Goal: Task Accomplishment & Management: Use online tool/utility

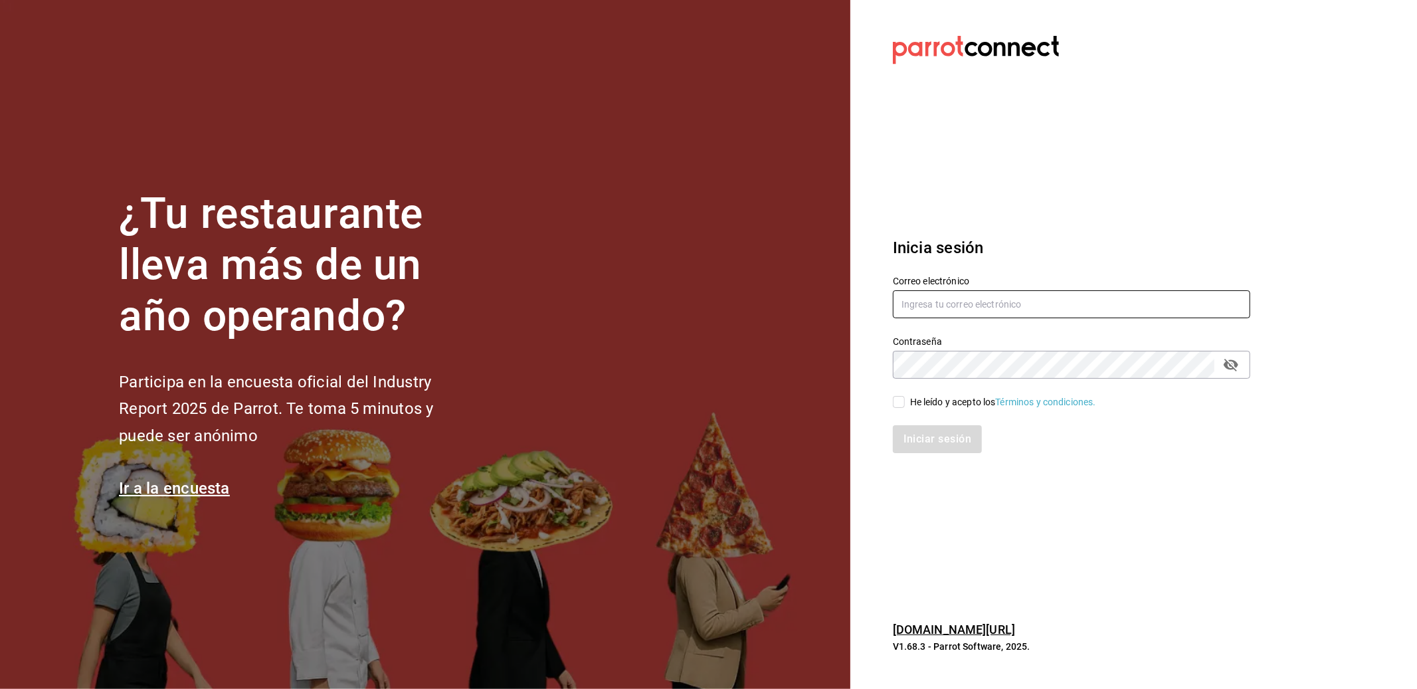
click at [941, 302] on input "text" at bounding box center [1071, 304] width 357 height 28
type input "vmzarate@gmail.com"
click at [898, 399] on input "He leído y acepto los Términos y condiciones." at bounding box center [899, 402] width 12 height 12
checkbox input "true"
click at [920, 440] on button "Iniciar sesión" at bounding box center [938, 439] width 90 height 28
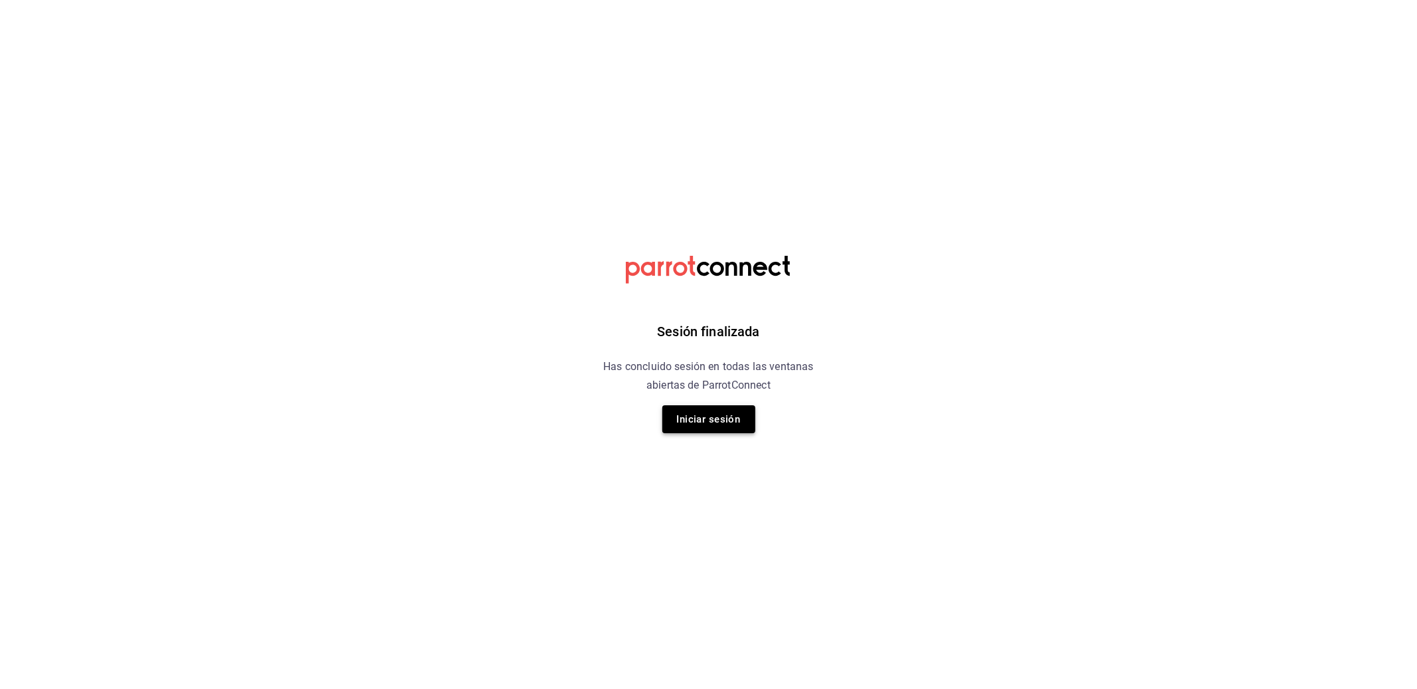
click at [714, 414] on button "Iniciar sesión" at bounding box center [708, 419] width 93 height 28
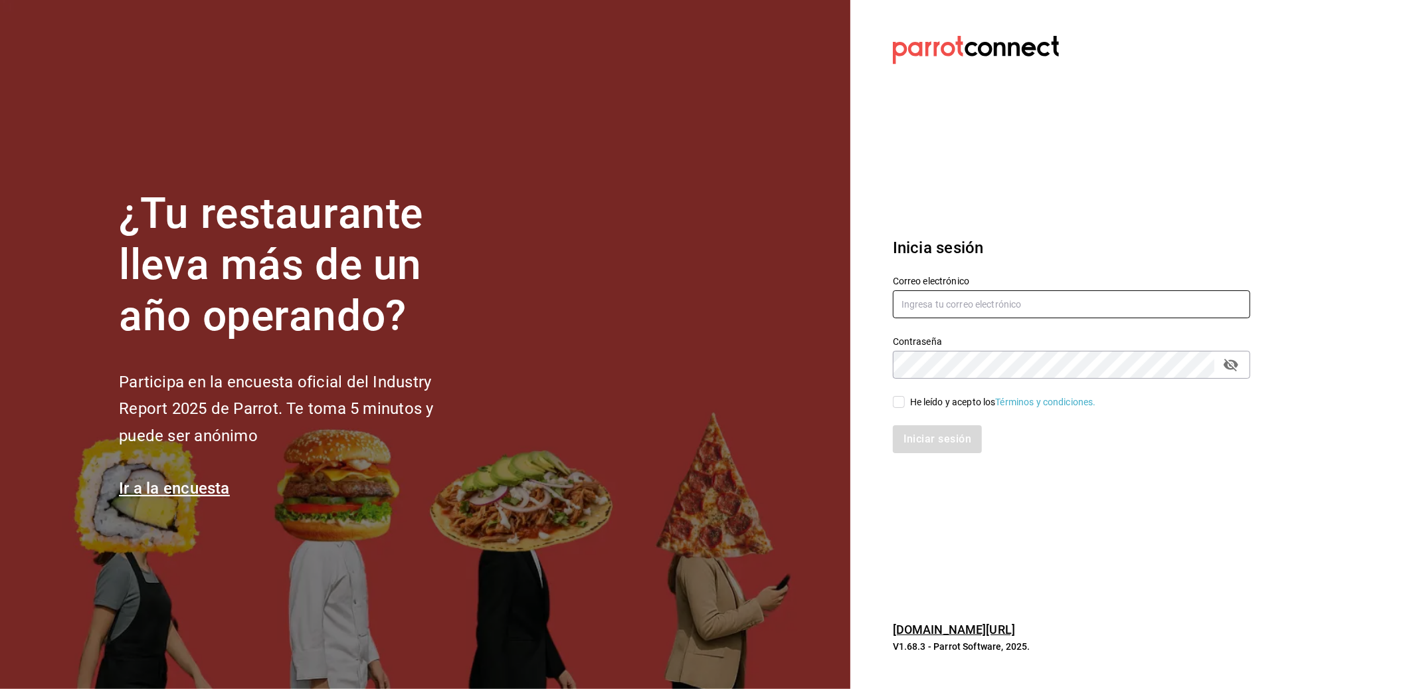
click at [945, 295] on input "text" at bounding box center [1071, 304] width 357 height 28
type input "vmzarate@gmail.com"
click at [897, 399] on input "He leído y acepto los Términos y condiciones." at bounding box center [899, 402] width 12 height 12
checkbox input "true"
click at [927, 440] on button "Iniciar sesión" at bounding box center [938, 439] width 90 height 28
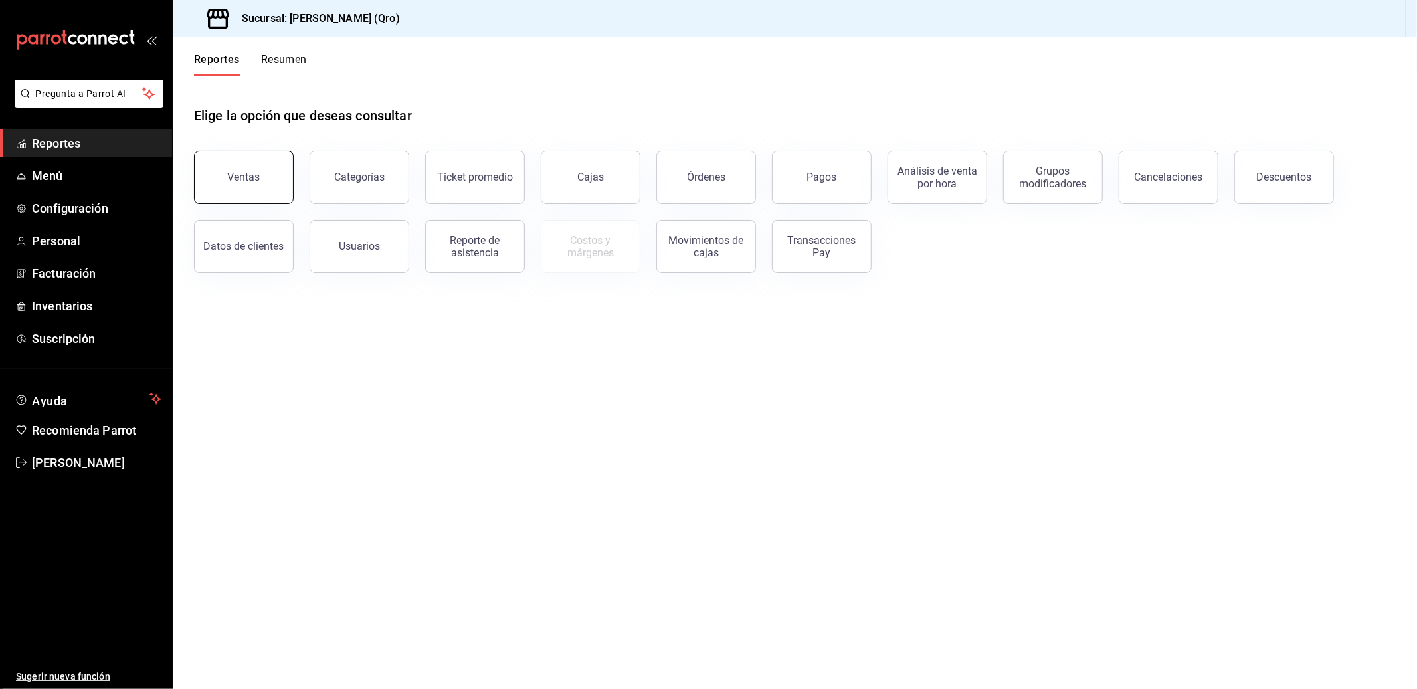
click at [237, 189] on button "Ventas" at bounding box center [244, 177] width 100 height 53
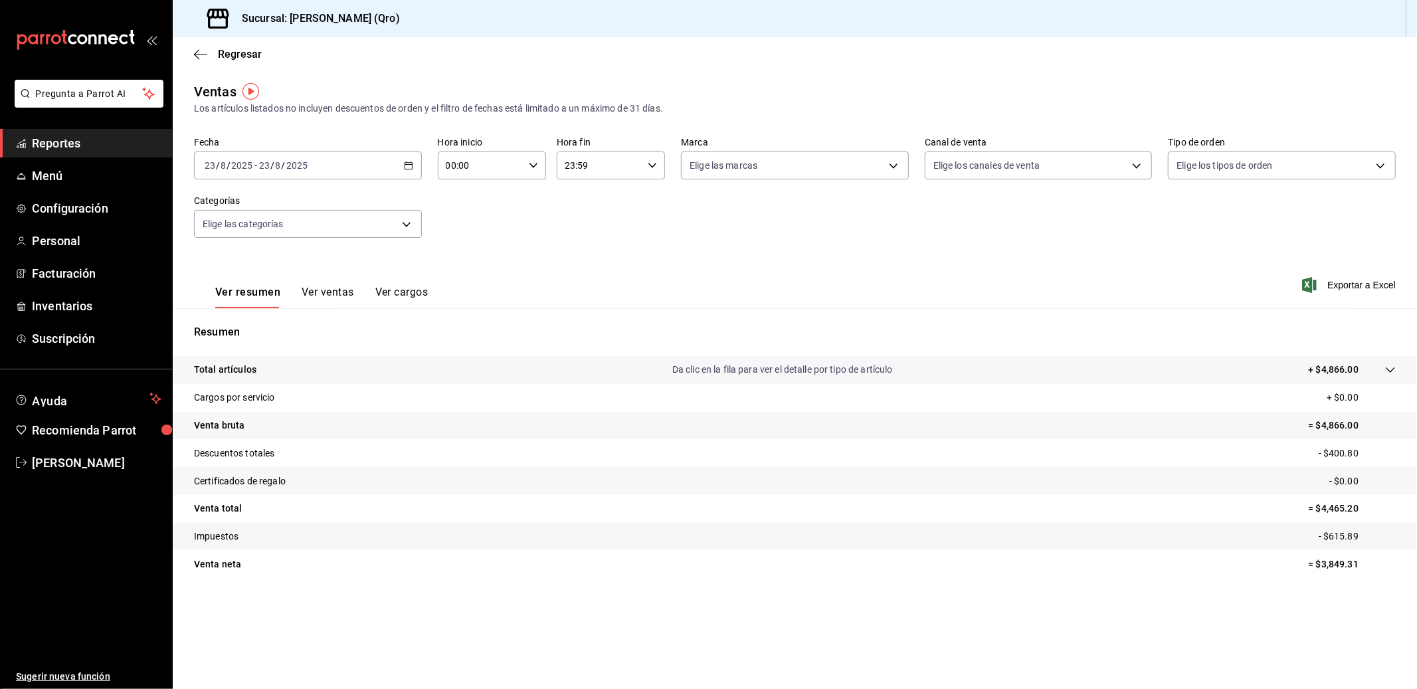
click at [404, 163] on icon "button" at bounding box center [408, 165] width 9 height 9
click at [238, 326] on span "Rango de fechas" at bounding box center [256, 325] width 103 height 14
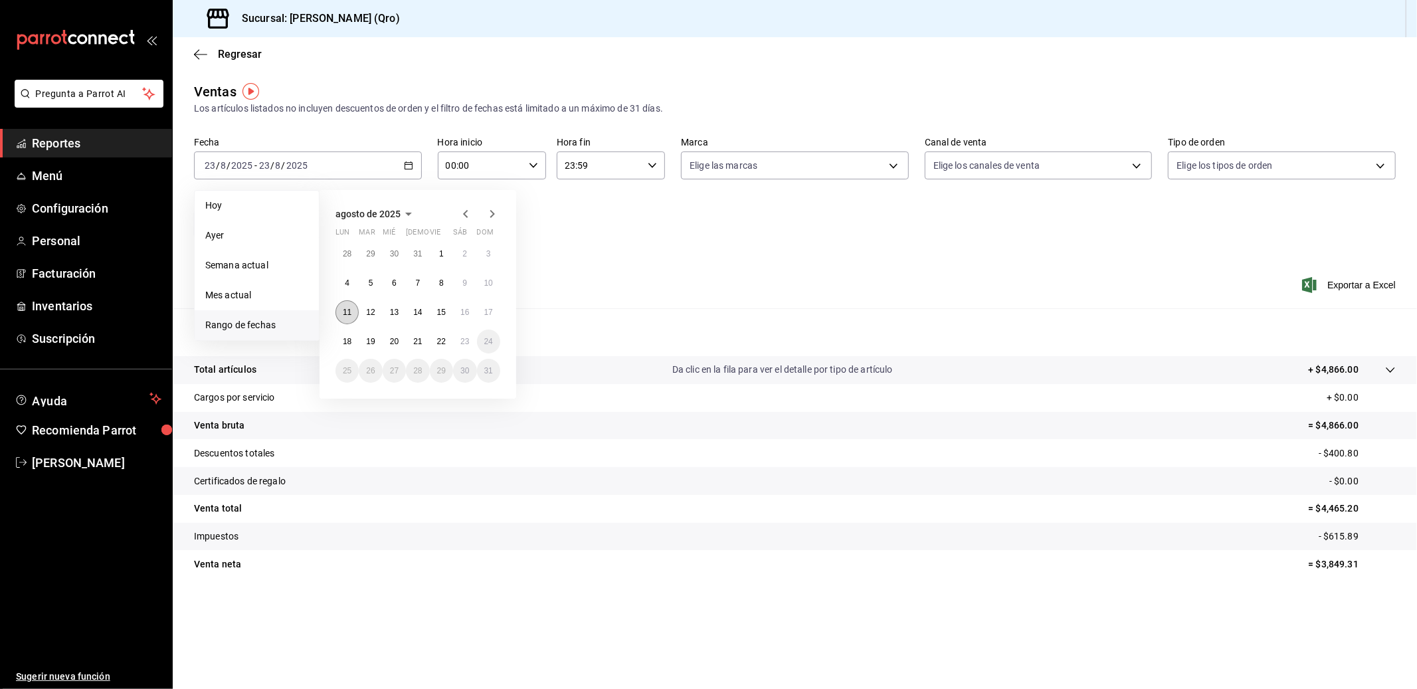
click at [351, 311] on abbr "11" at bounding box center [347, 312] width 9 height 9
click at [438, 341] on abbr "22" at bounding box center [441, 341] width 9 height 9
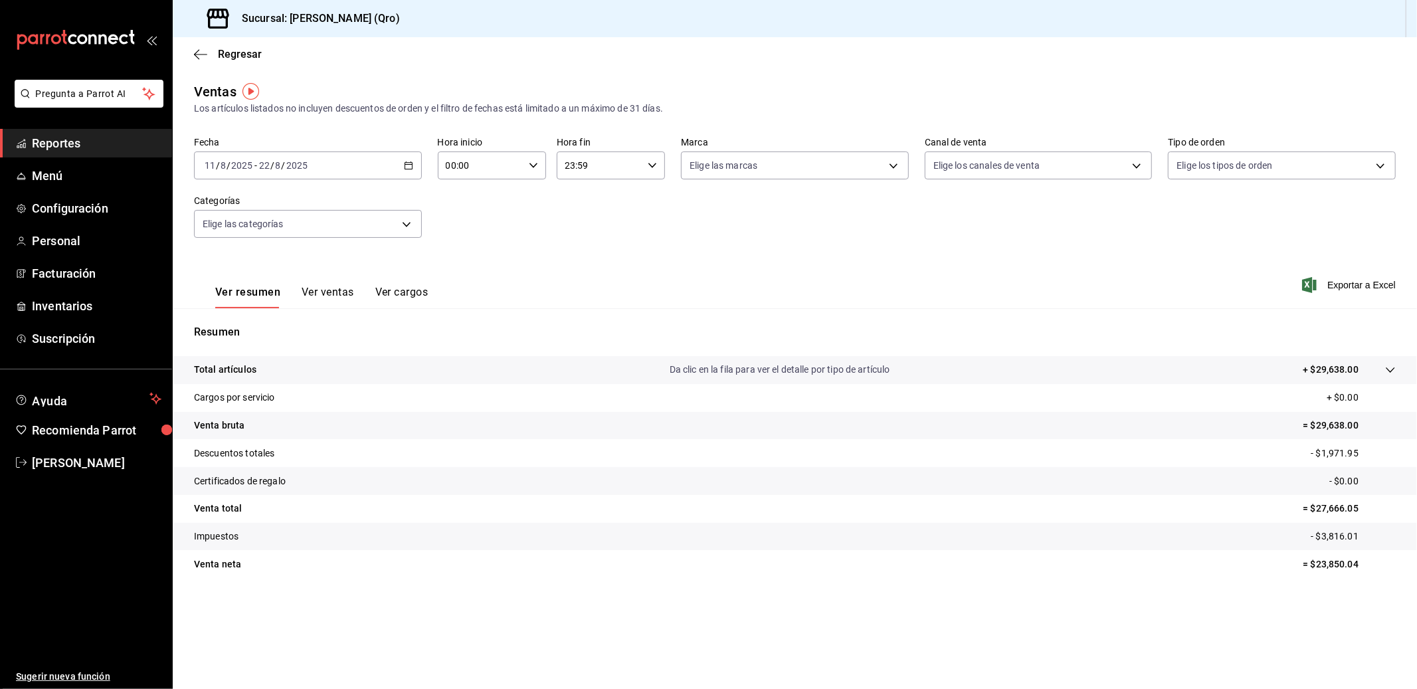
click at [322, 294] on button "Ver ventas" at bounding box center [328, 297] width 52 height 23
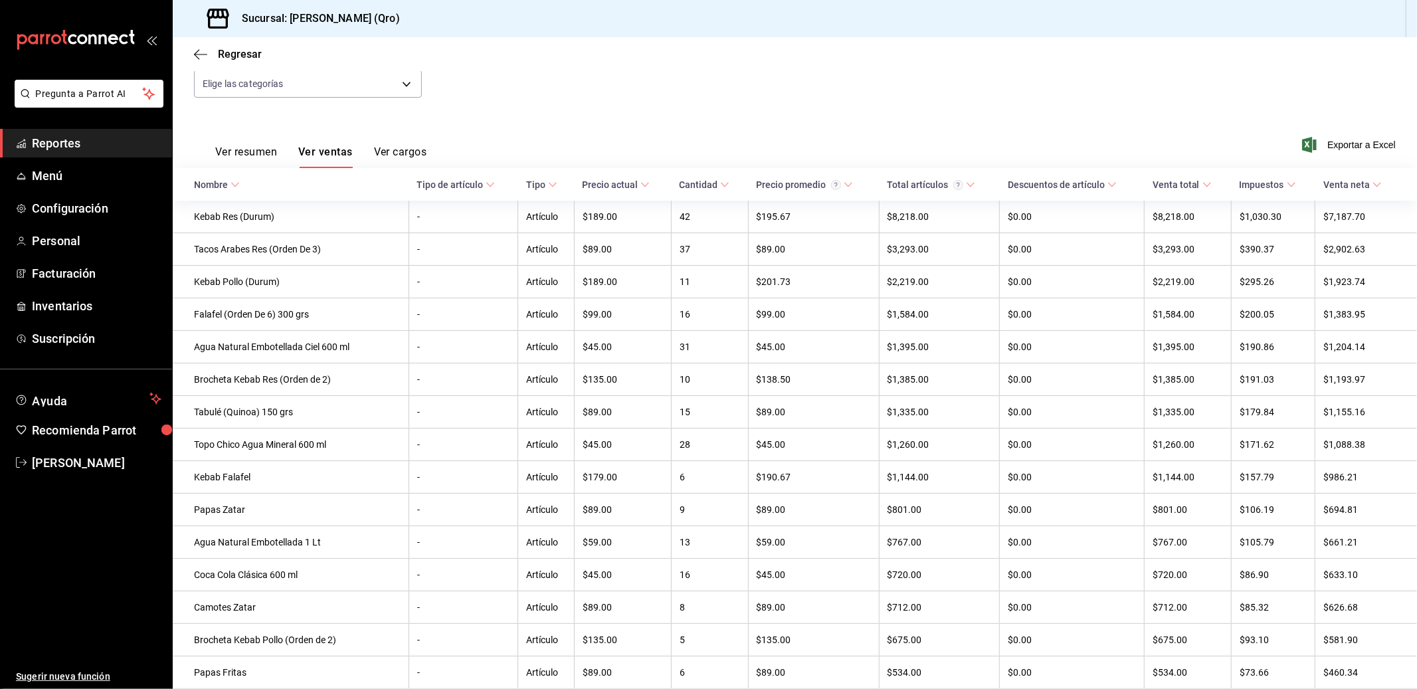
scroll to position [31, 0]
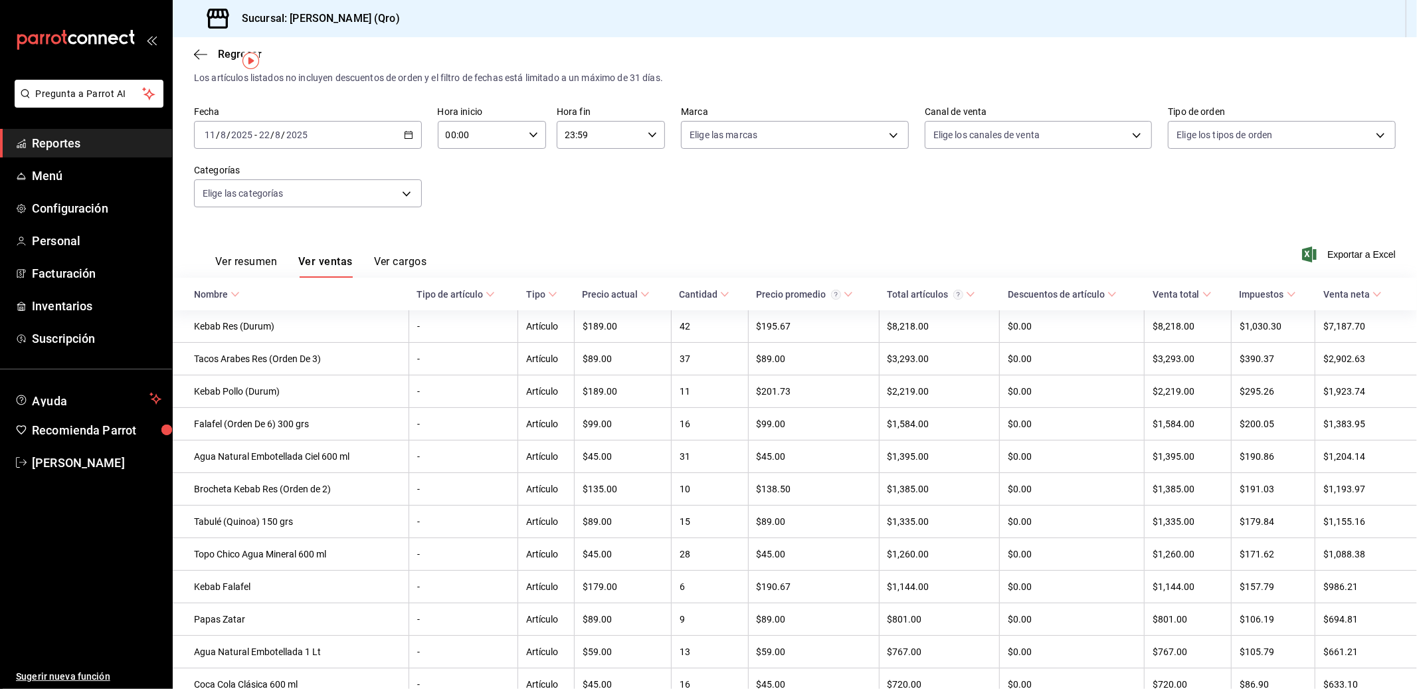
click at [413, 258] on button "Ver cargos" at bounding box center [400, 266] width 53 height 23
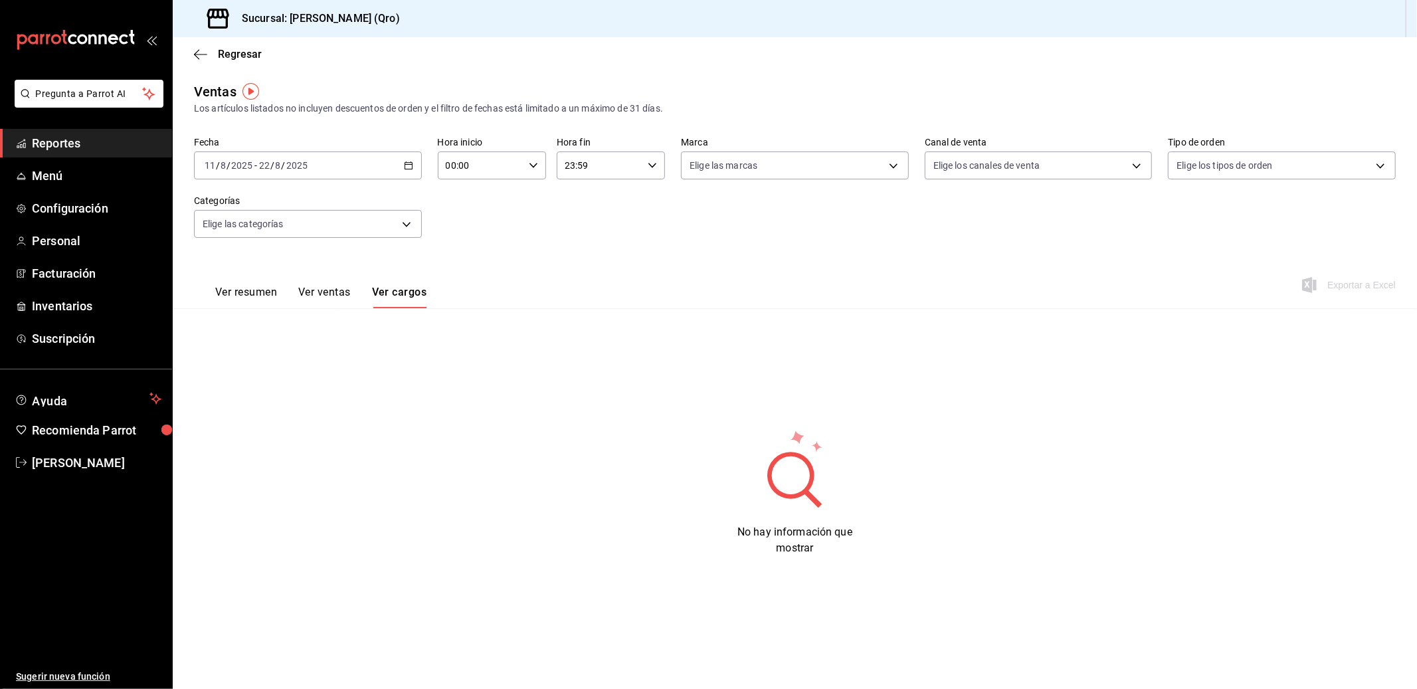
click at [246, 288] on button "Ver resumen" at bounding box center [246, 297] width 62 height 23
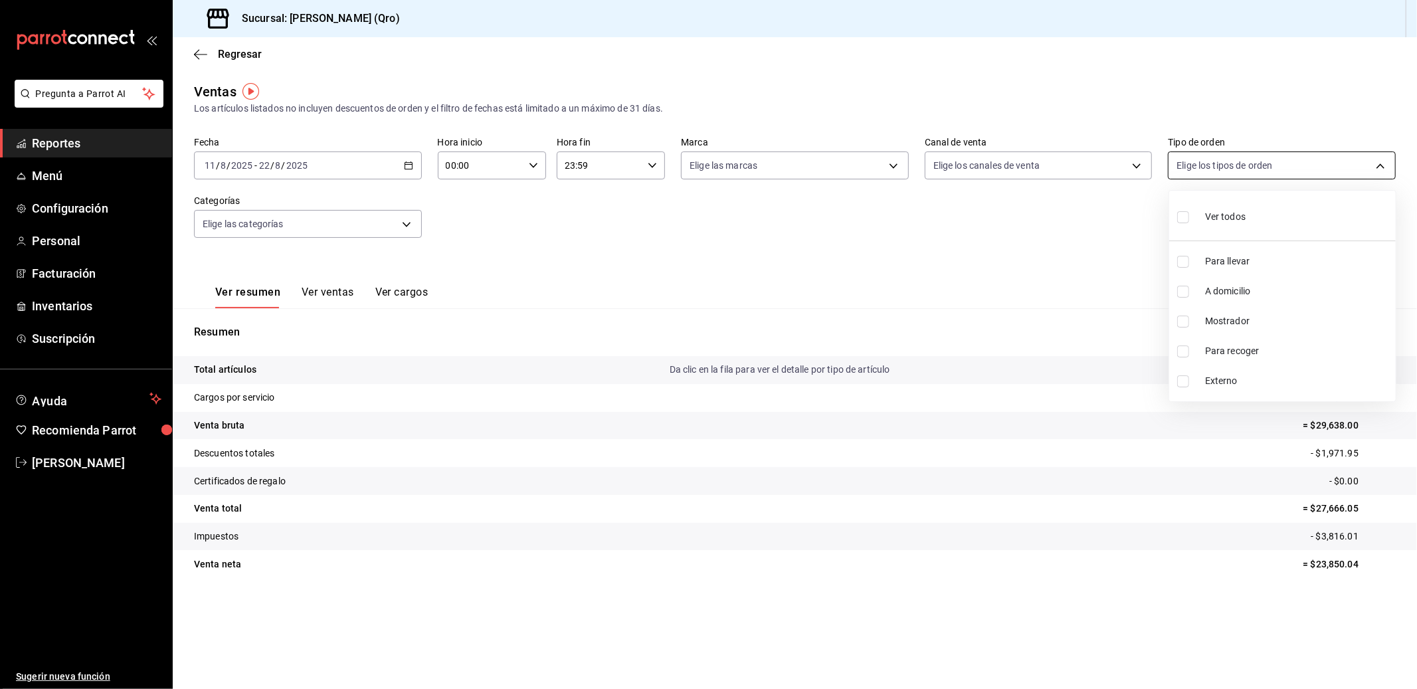
click at [1277, 163] on body "Pregunta a Parrot AI Reportes Menú Configuración Personal Facturación Inventari…" at bounding box center [708, 344] width 1417 height 689
click at [1224, 213] on span "Ver todos" at bounding box center [1225, 217] width 41 height 14
type input "ef00f8bd-a52b-4005-9c0d-e710fb9ea854,d6bb83c0-6e4c-40d1-a01a-023b82367bb8,aa440…"
checkbox input "true"
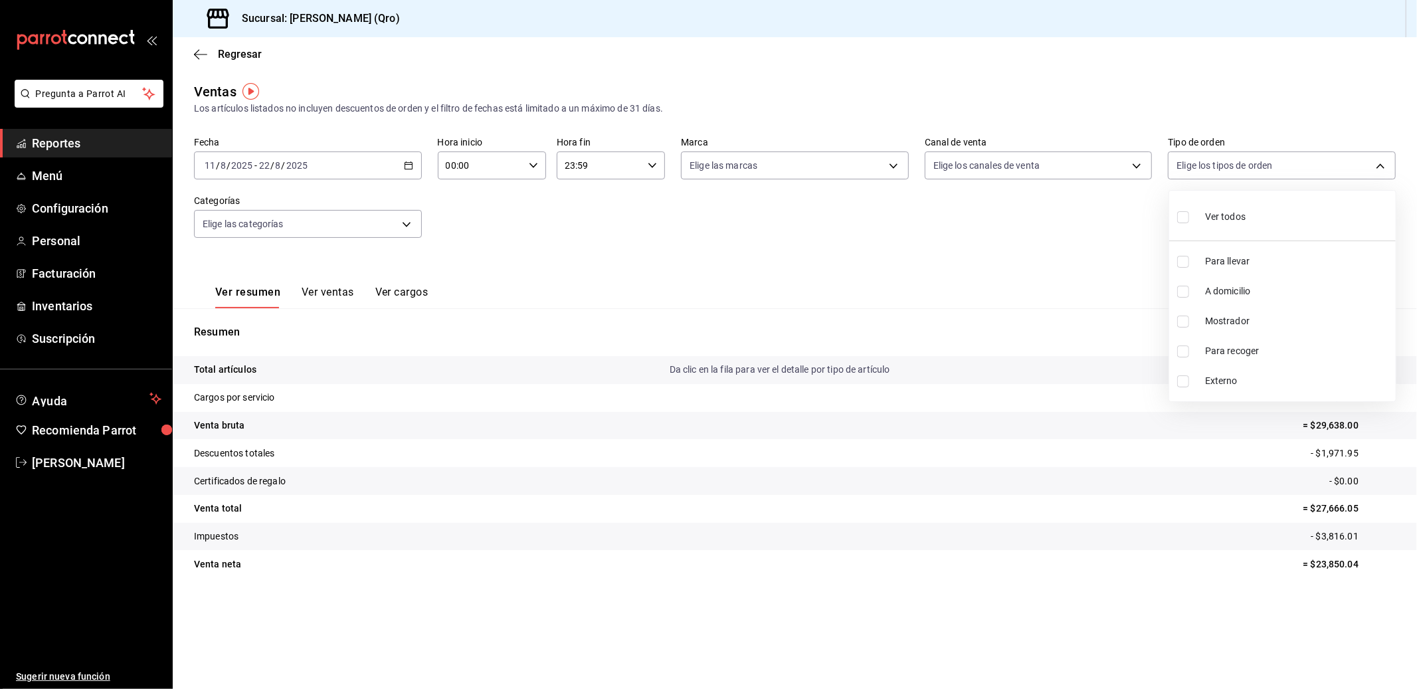
checkbox input "true"
click at [1107, 167] on div at bounding box center [708, 344] width 1417 height 689
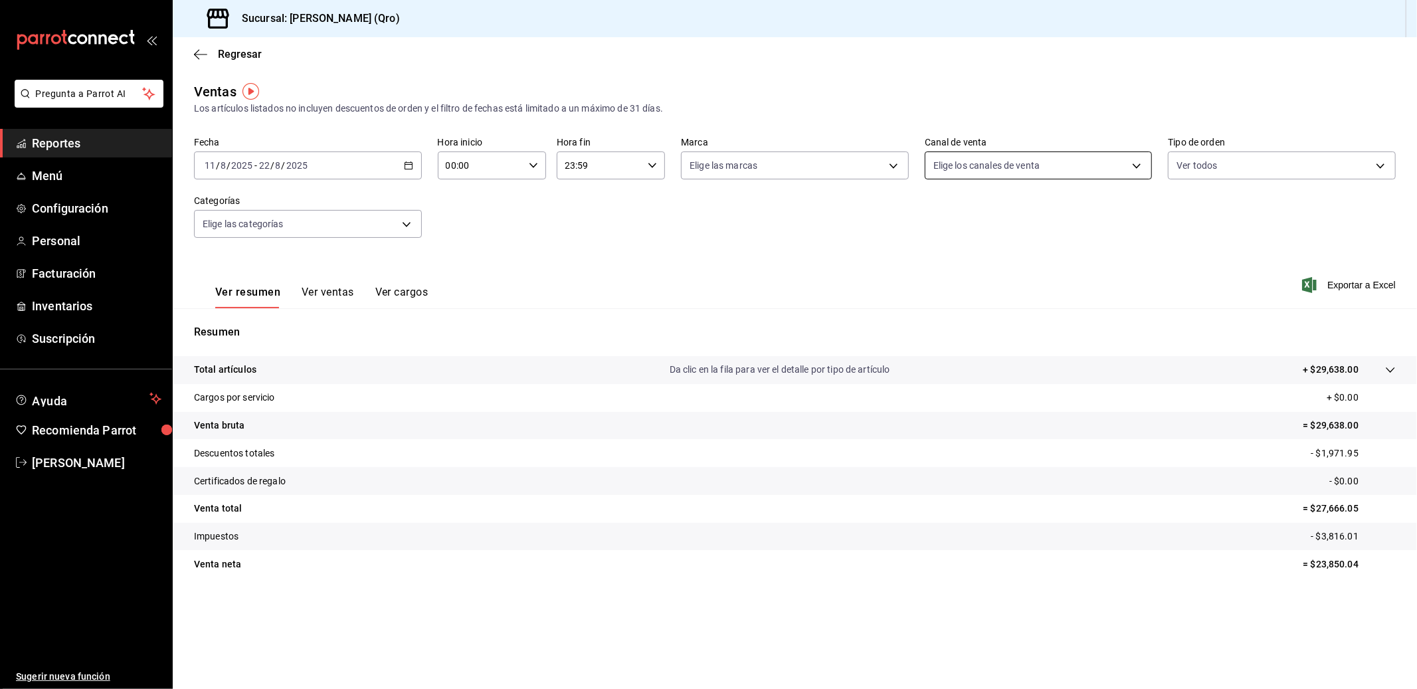
click at [1067, 172] on body "Pregunta a Parrot AI Reportes Menú Configuración Personal Facturación Inventari…" at bounding box center [708, 344] width 1417 height 689
click at [1015, 219] on li "Ver todos" at bounding box center [1038, 215] width 227 height 39
type input "PARROT,UBER_EATS,RAPPI,DIDI_FOOD,ONLINE"
checkbox input "true"
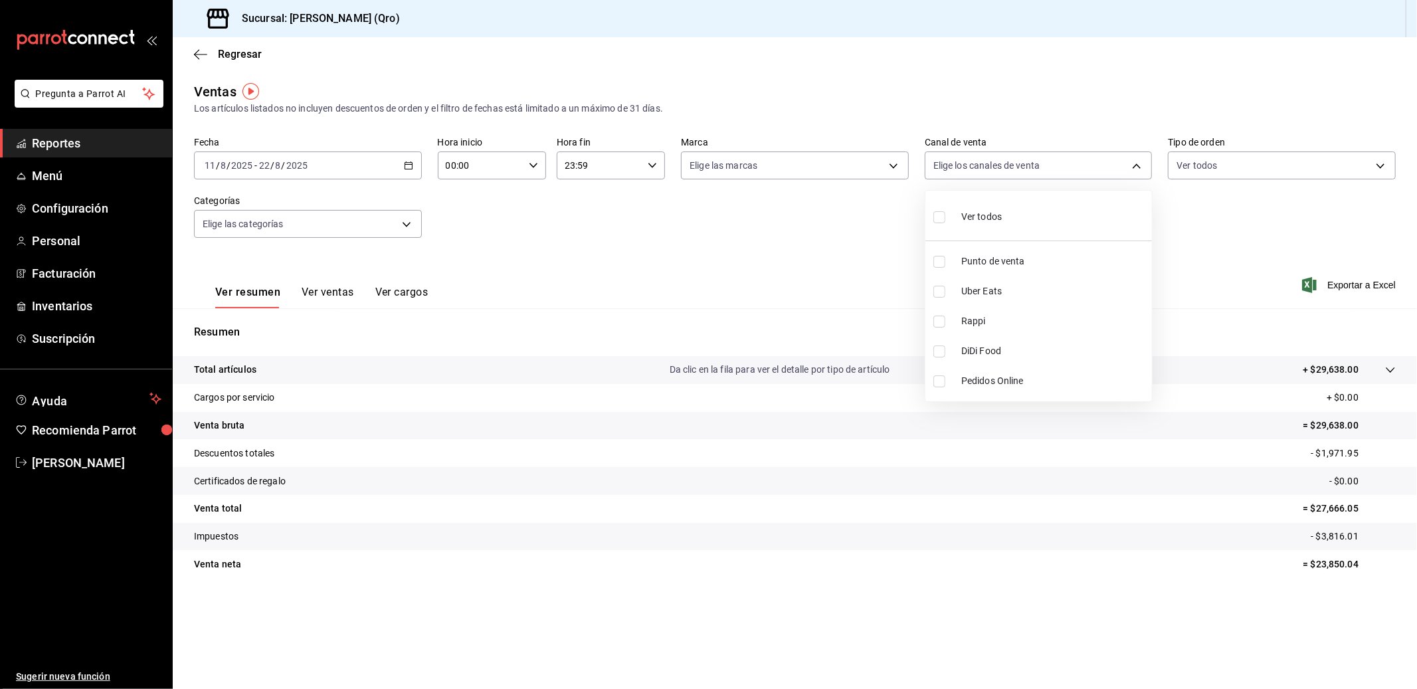
checkbox input "true"
click at [581, 236] on div at bounding box center [708, 344] width 1417 height 689
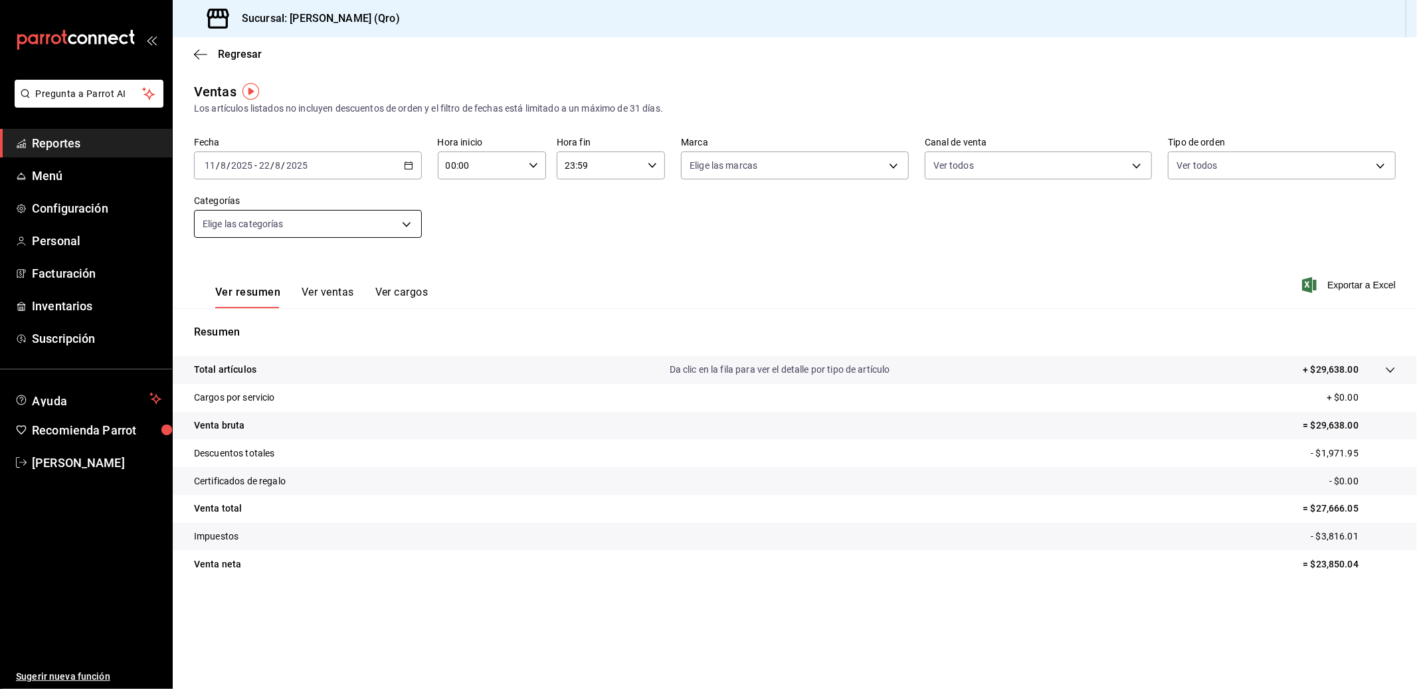
click at [382, 224] on body "Pregunta a Parrot AI Reportes Menú Configuración Personal Facturación Inventari…" at bounding box center [708, 344] width 1417 height 689
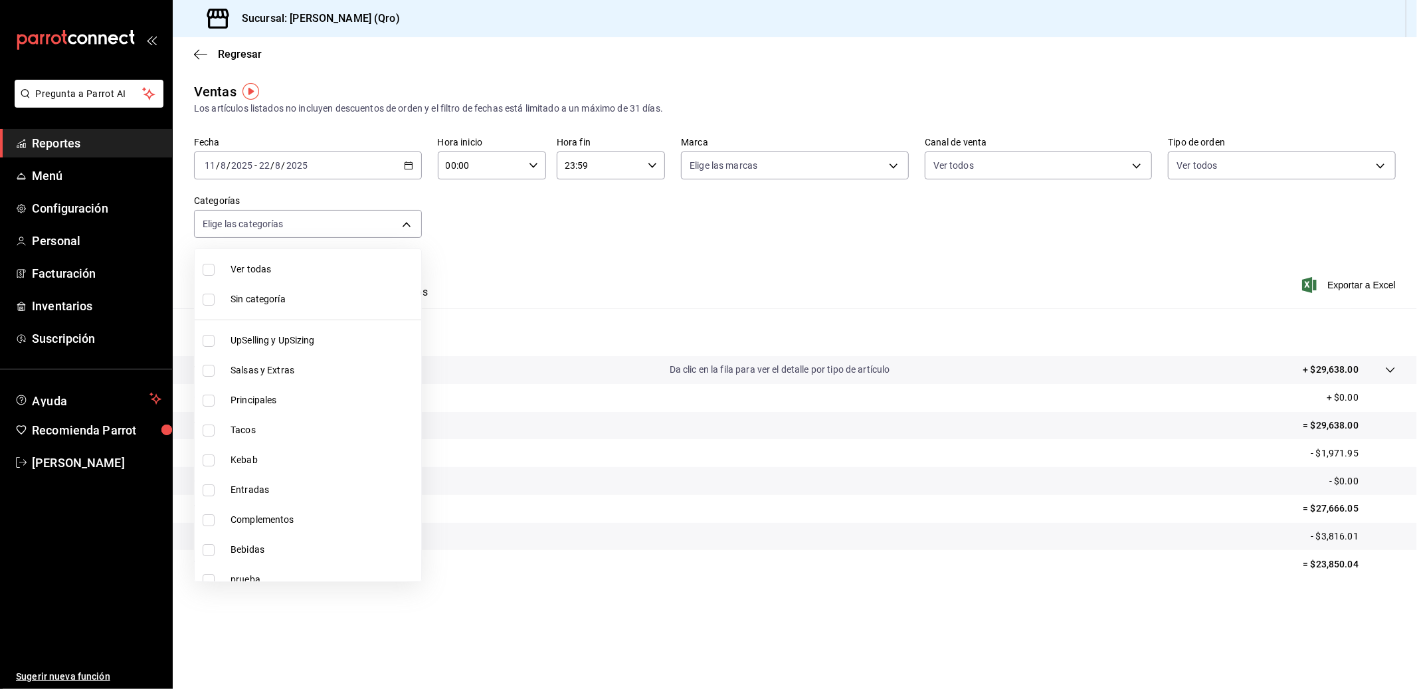
click at [486, 227] on div at bounding box center [708, 344] width 1417 height 689
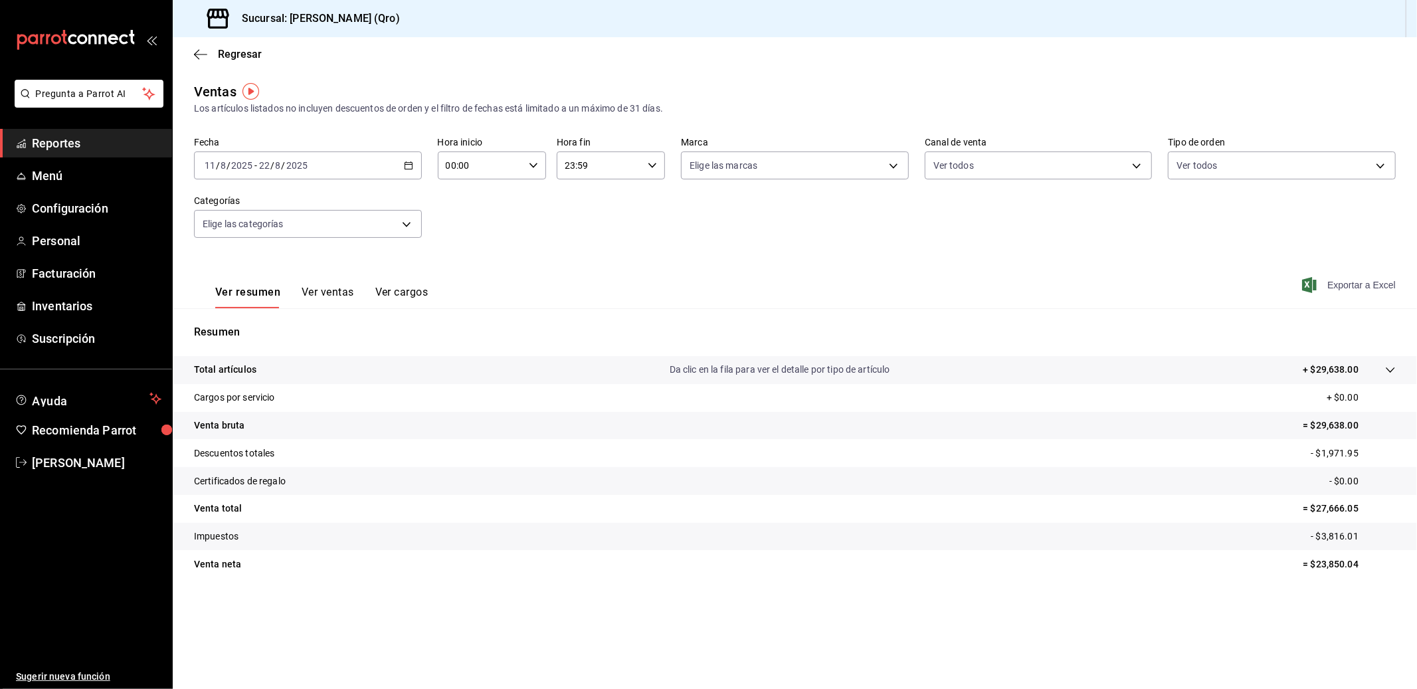
click at [1374, 283] on span "Exportar a Excel" at bounding box center [1350, 285] width 91 height 16
click at [195, 50] on icon "button" at bounding box center [200, 54] width 13 height 12
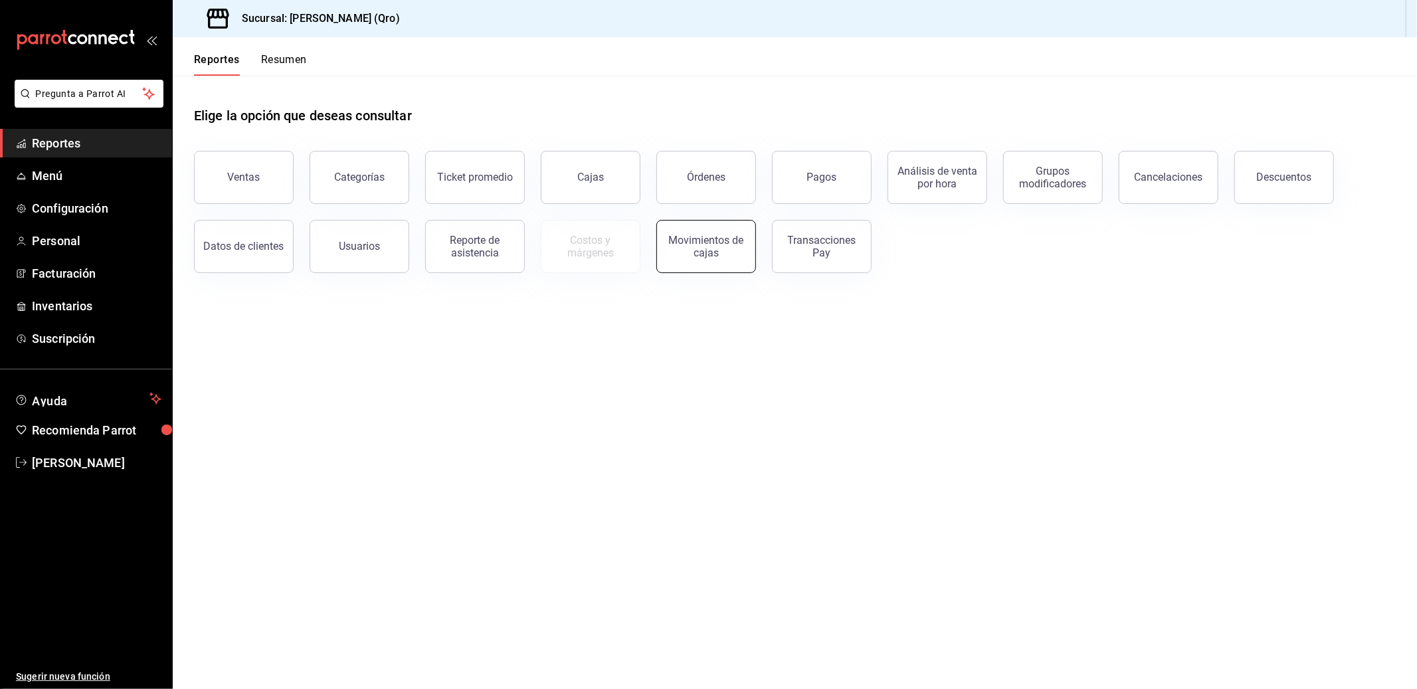
click at [705, 240] on div "Movimientos de cajas" at bounding box center [706, 246] width 82 height 25
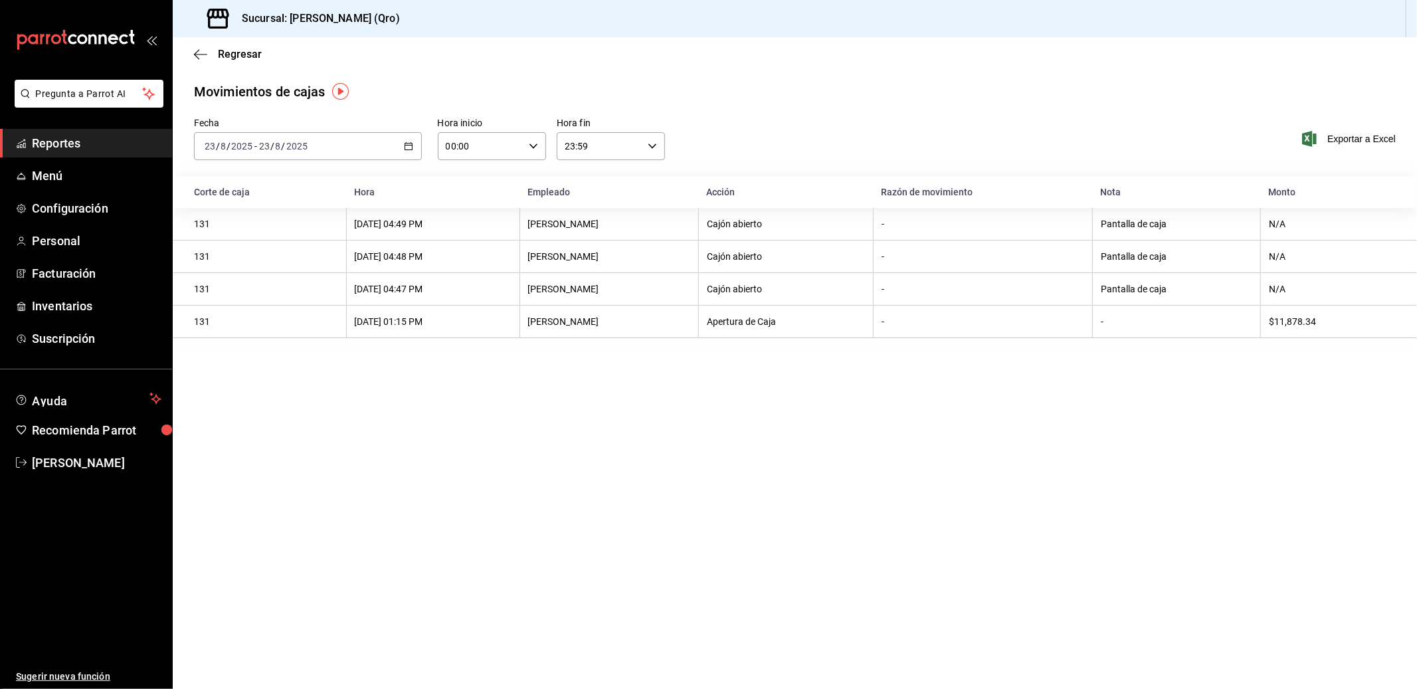
click at [409, 147] on icon "button" at bounding box center [408, 145] width 9 height 9
click at [222, 271] on span "Mes actual" at bounding box center [256, 276] width 103 height 14
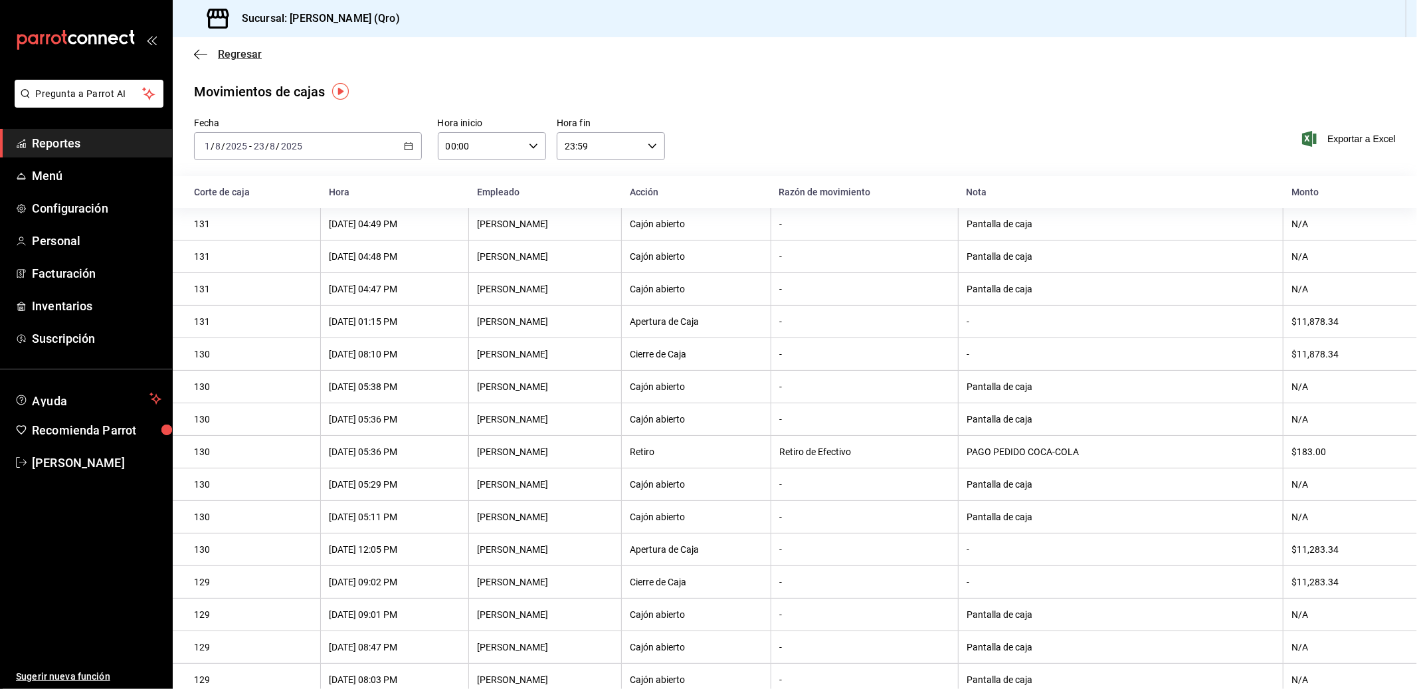
click at [195, 53] on icon "button" at bounding box center [200, 54] width 13 height 12
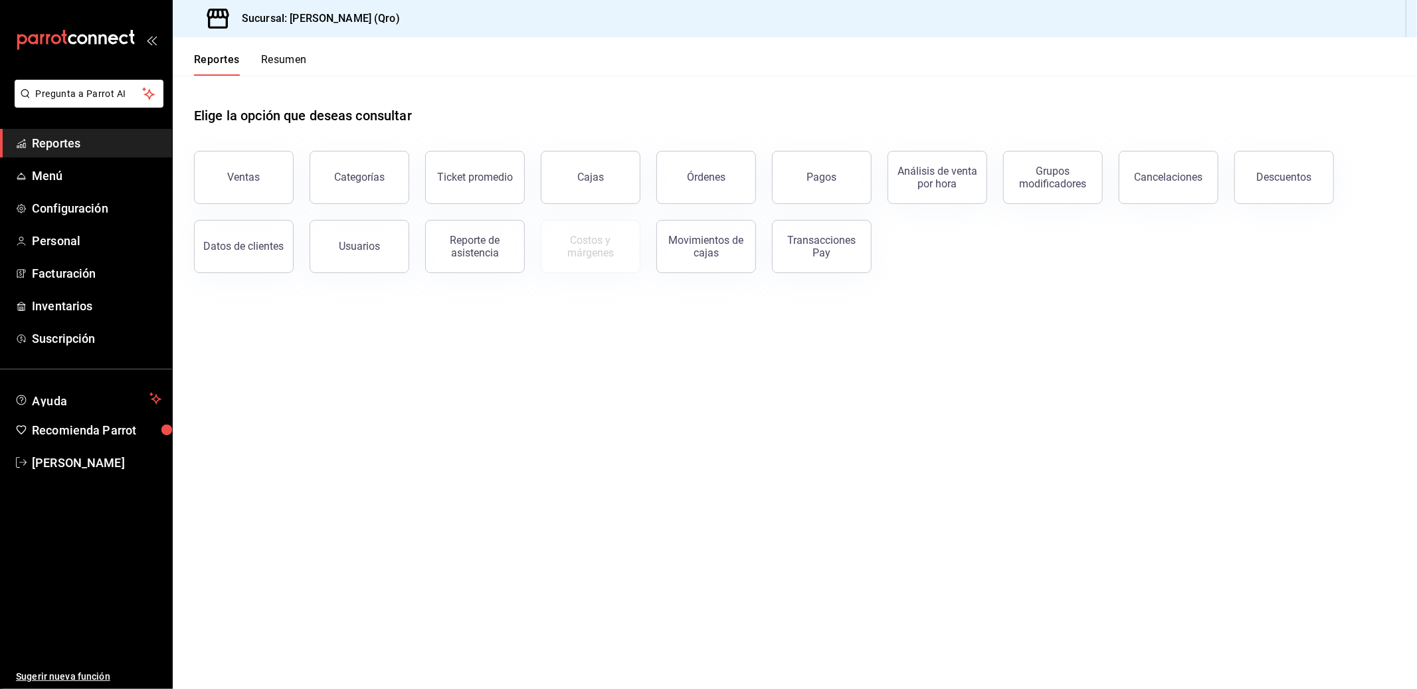
click at [280, 62] on button "Resumen" at bounding box center [284, 64] width 46 height 23
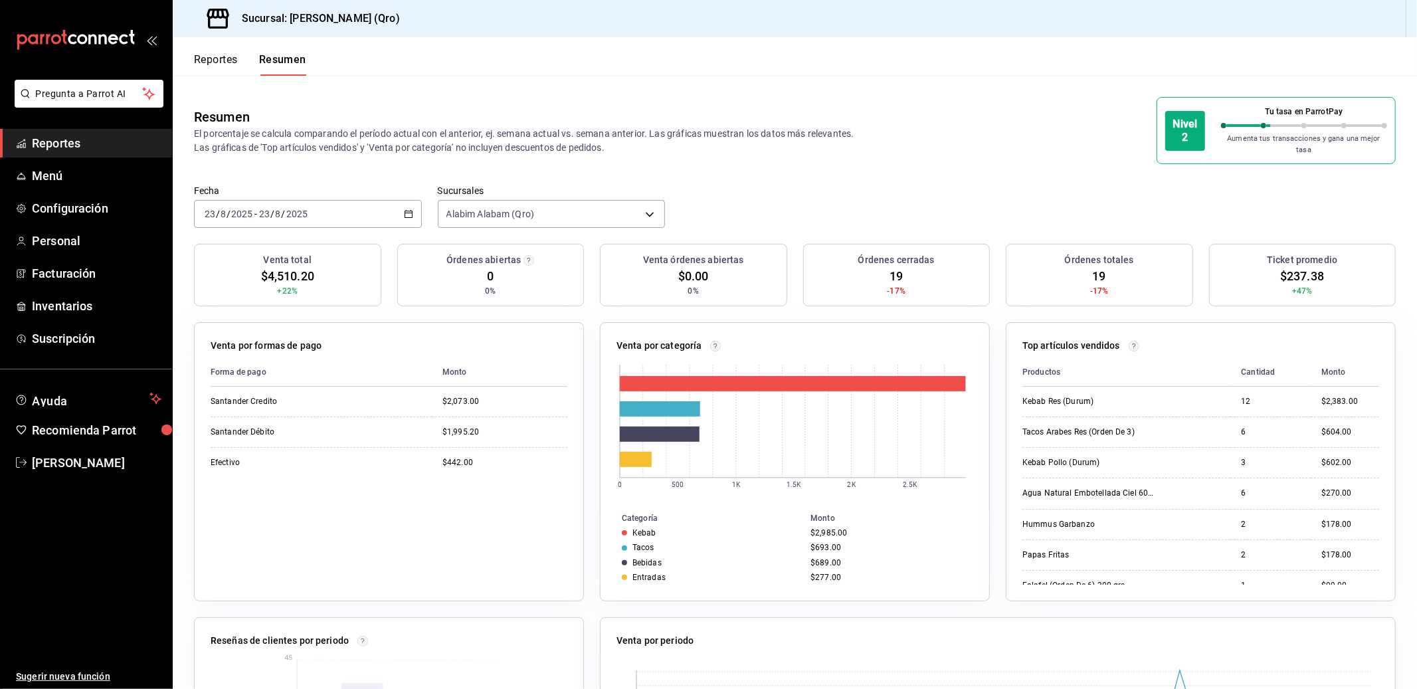
click at [405, 213] on \(Stroke\) "button" at bounding box center [408, 213] width 7 height 1
click at [244, 307] on span "Semana actual" at bounding box center [256, 314] width 103 height 14
